Goal: Check status: Check status

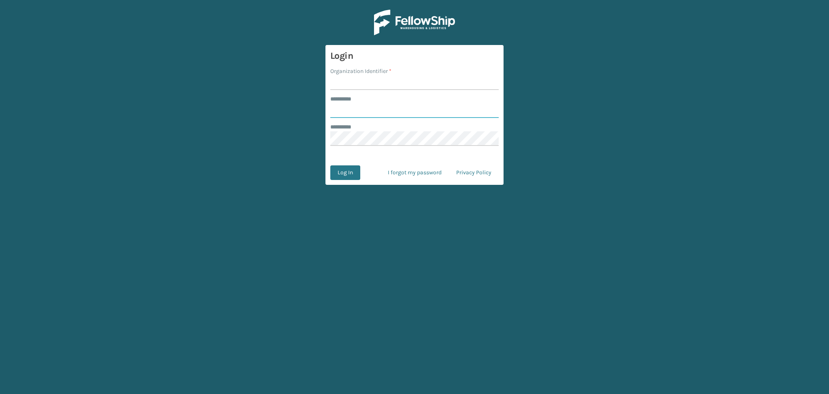
type input "******"
click at [355, 81] on input "Organization Identifier *" at bounding box center [414, 82] width 168 height 15
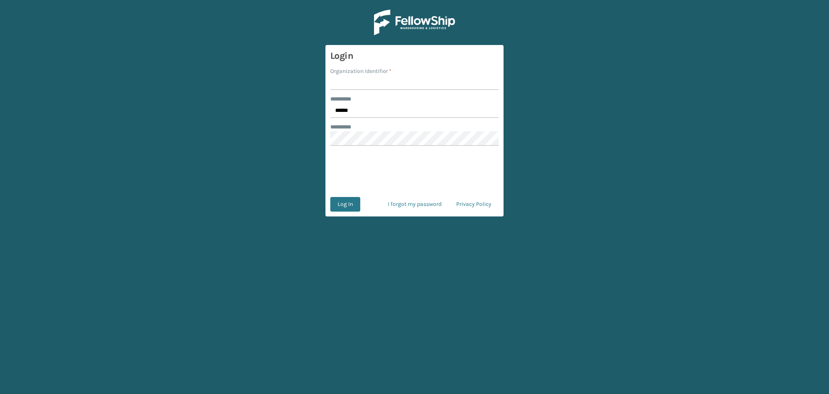
type input "LifeStyle"
click at [345, 203] on button "Log In" at bounding box center [345, 204] width 30 height 15
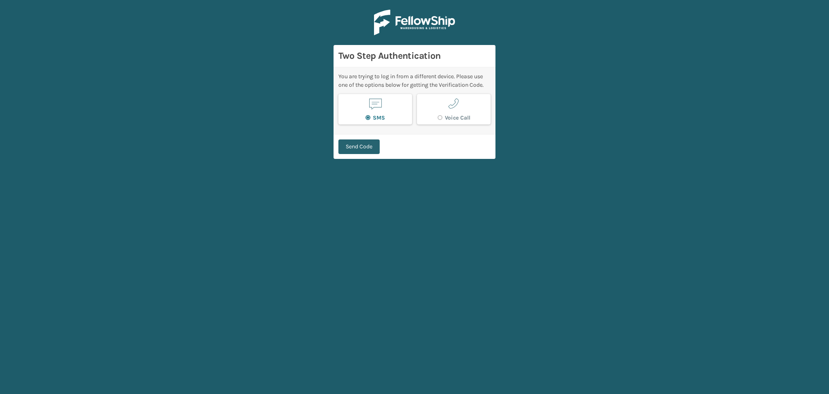
click at [367, 152] on button "Send Code" at bounding box center [359, 146] width 41 height 15
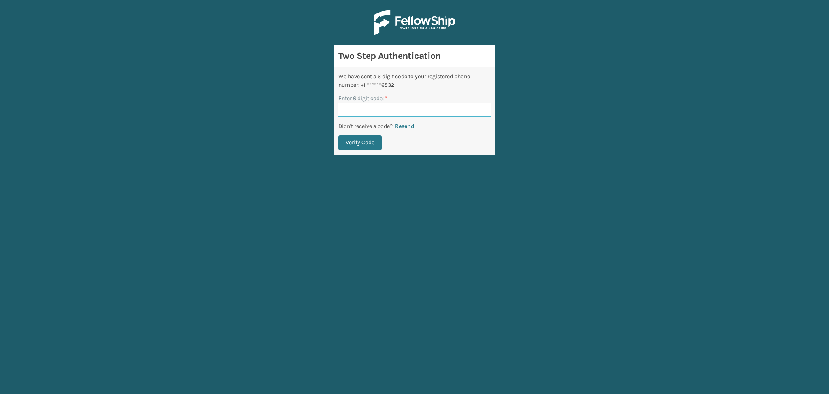
click at [361, 115] on input "Enter 6 digit code: *" at bounding box center [415, 109] width 152 height 15
paste input "912080"
type input "912080"
click at [361, 138] on button "Verify Code" at bounding box center [360, 142] width 43 height 15
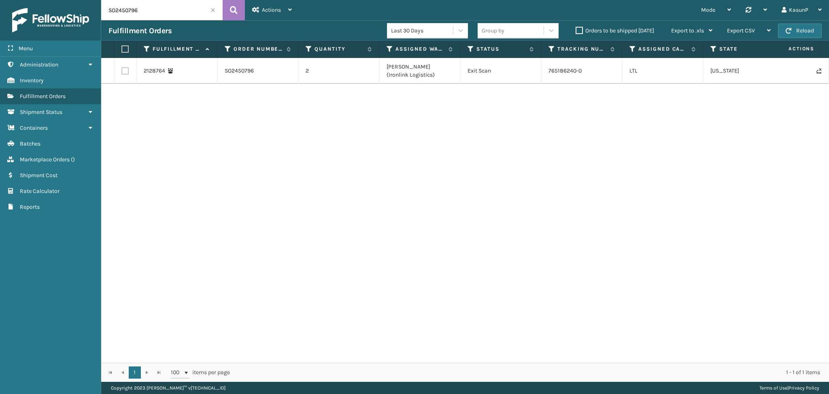
click at [128, 9] on input "SO2450796" at bounding box center [161, 10] width 121 height 20
paste input "1725"
click at [230, 8] on icon at bounding box center [234, 10] width 8 height 12
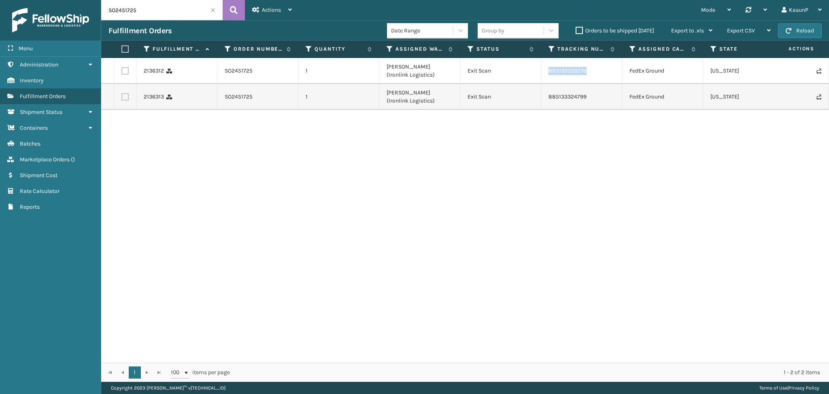
drag, startPoint x: 589, startPoint y: 71, endPoint x: 549, endPoint y: 72, distance: 40.1
click at [549, 72] on td "885133326276" at bounding box center [581, 71] width 81 height 26
copy link "885133326276"
click at [124, 14] on input "SO2451725" at bounding box center [161, 10] width 121 height 20
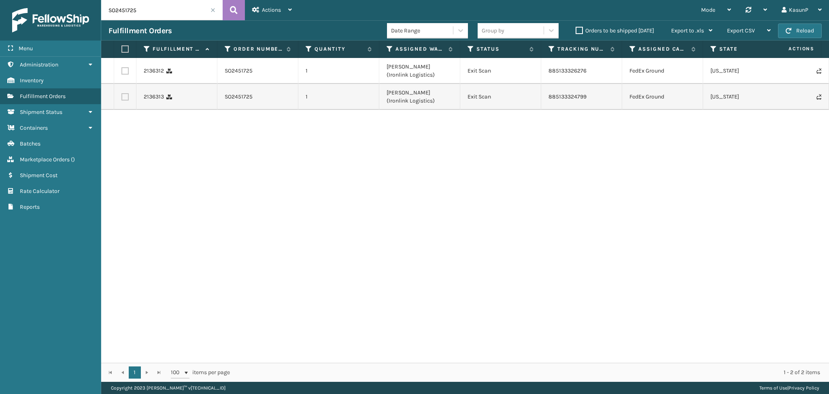
paste input "91"
click at [232, 12] on icon at bounding box center [234, 10] width 8 height 12
drag, startPoint x: 588, startPoint y: 70, endPoint x: 547, endPoint y: 74, distance: 40.2
click at [547, 74] on td "885140209478" at bounding box center [581, 71] width 81 height 26
copy link "885140209478"
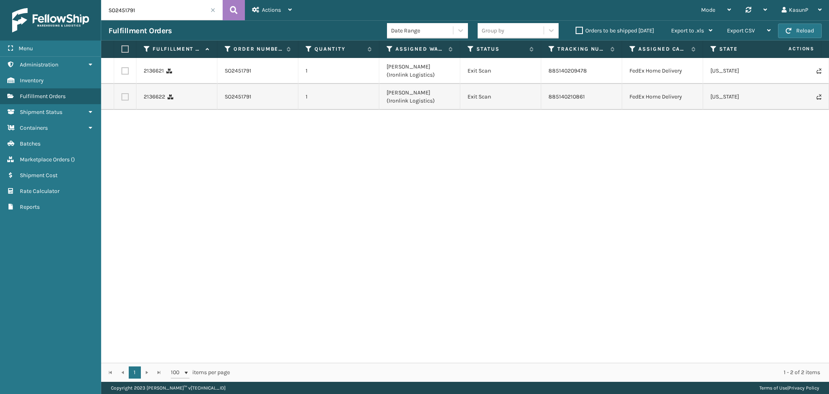
click at [128, 9] on input "SO2451791" at bounding box center [161, 10] width 121 height 20
paste input "87"
type input "SO2451871"
click at [233, 9] on icon at bounding box center [234, 10] width 8 height 12
